Goal: Find specific page/section: Find specific page/section

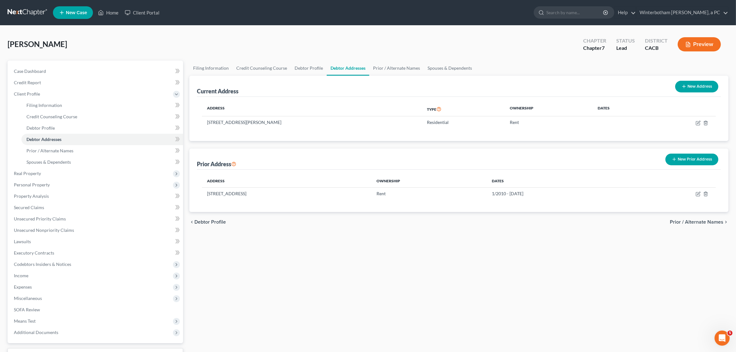
click at [30, 11] on link at bounding box center [28, 12] width 40 height 11
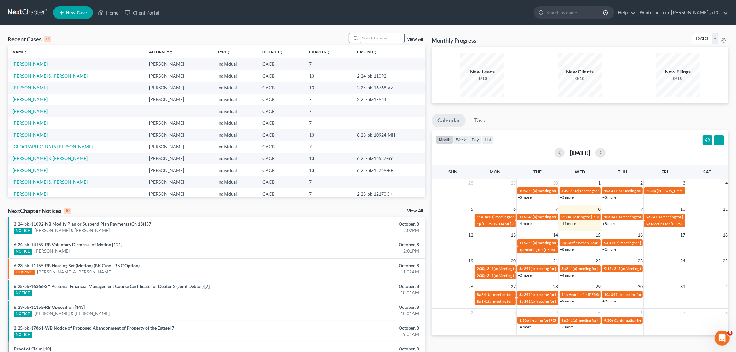
click at [360, 39] on input "search" at bounding box center [382, 37] width 44 height 9
type input "s"
type input "[PERSON_NAME]"
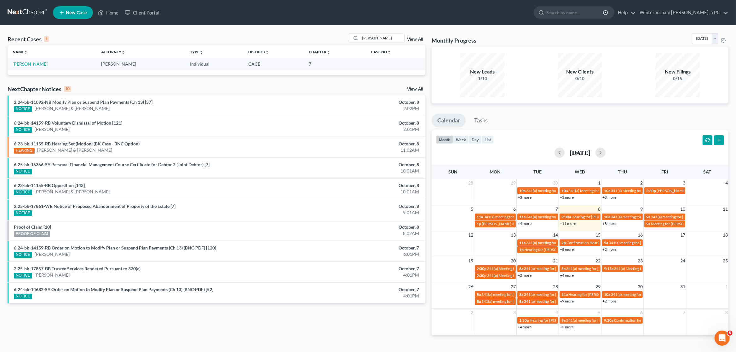
click at [33, 65] on link "[PERSON_NAME]" at bounding box center [30, 63] width 35 height 5
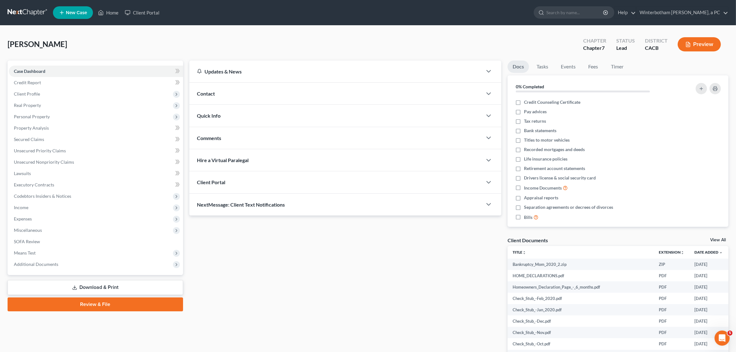
click at [208, 179] on span "Client Portal" at bounding box center [211, 182] width 28 height 6
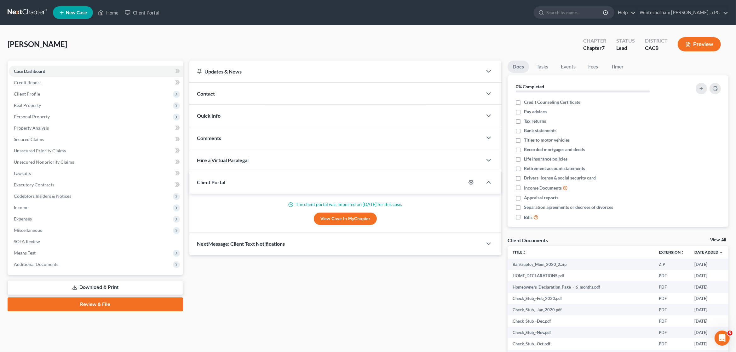
click at [342, 222] on link "View Case in MyChapter" at bounding box center [345, 218] width 63 height 13
